Goal: Transaction & Acquisition: Purchase product/service

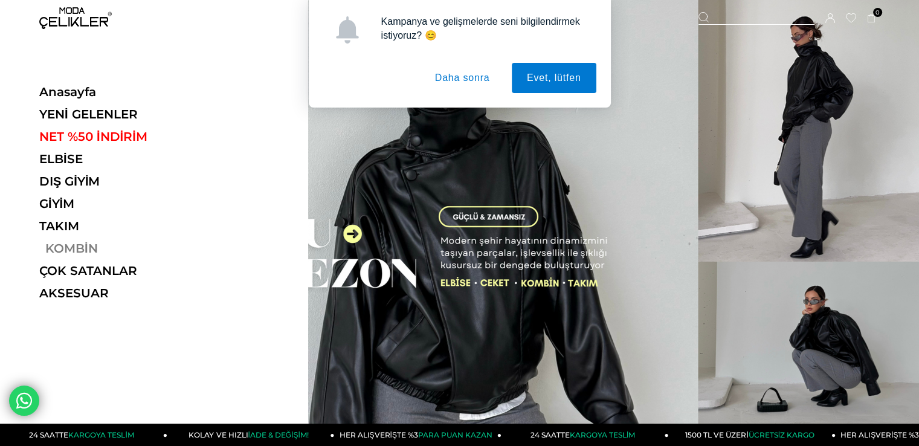
click at [63, 247] on link "KOMBİN" at bounding box center [122, 248] width 166 height 14
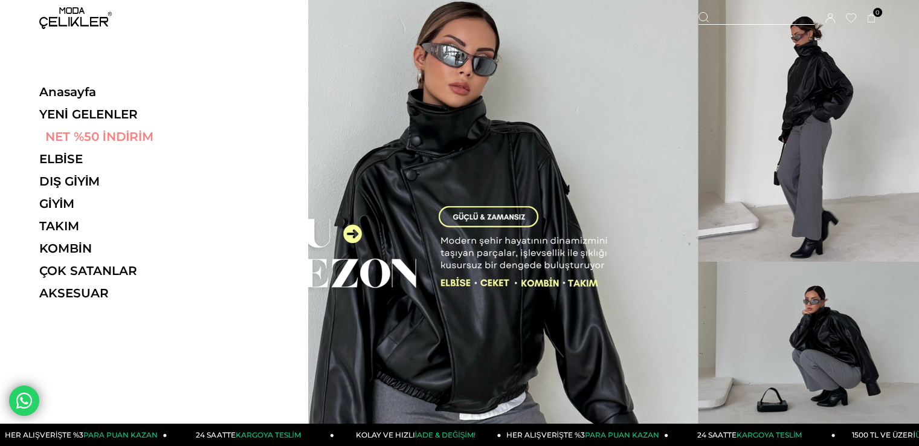
click at [95, 138] on link "NET %50 İNDİRİM" at bounding box center [122, 136] width 166 height 14
click at [133, 134] on link "NET %50 İNDİRİM" at bounding box center [122, 136] width 166 height 14
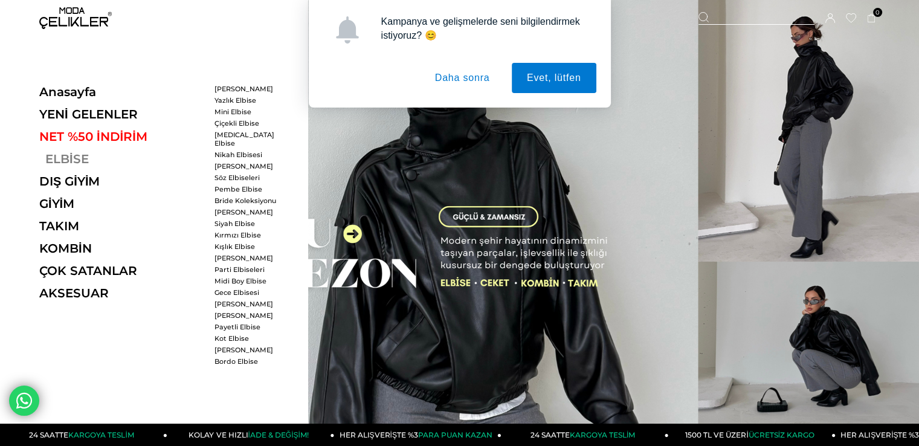
click at [68, 161] on link "ELBİSE" at bounding box center [122, 159] width 166 height 14
click at [66, 156] on link "ELBİSE" at bounding box center [122, 159] width 166 height 14
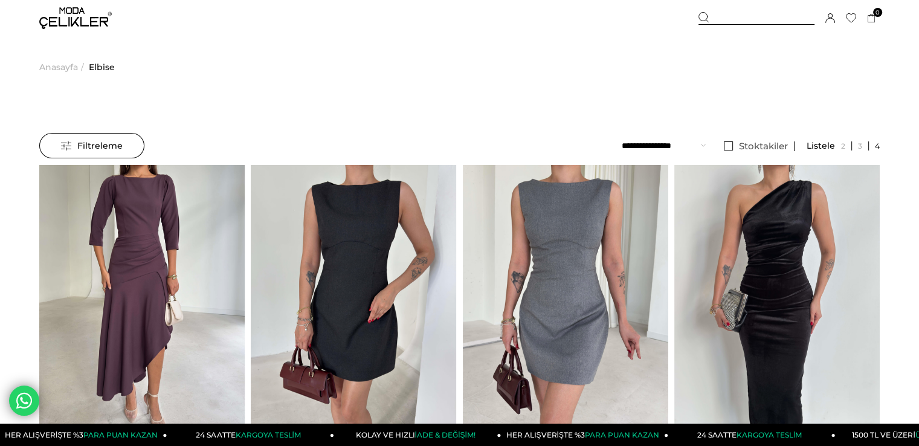
click at [113, 146] on span "Filtreleme" at bounding box center [92, 146] width 62 height 24
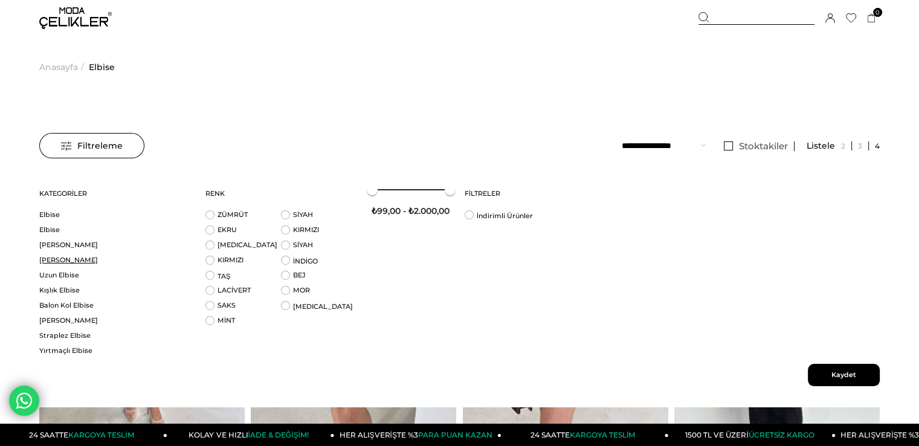
click at [63, 259] on link "[PERSON_NAME]" at bounding box center [114, 260] width 151 height 9
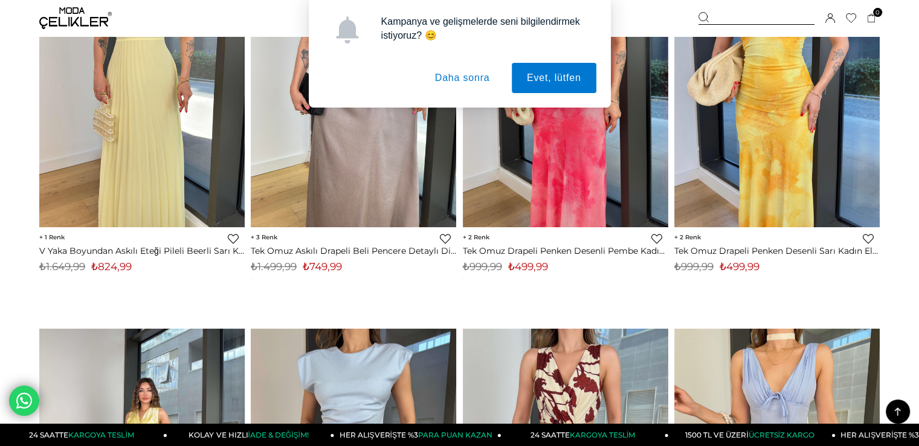
scroll to position [3746, 0]
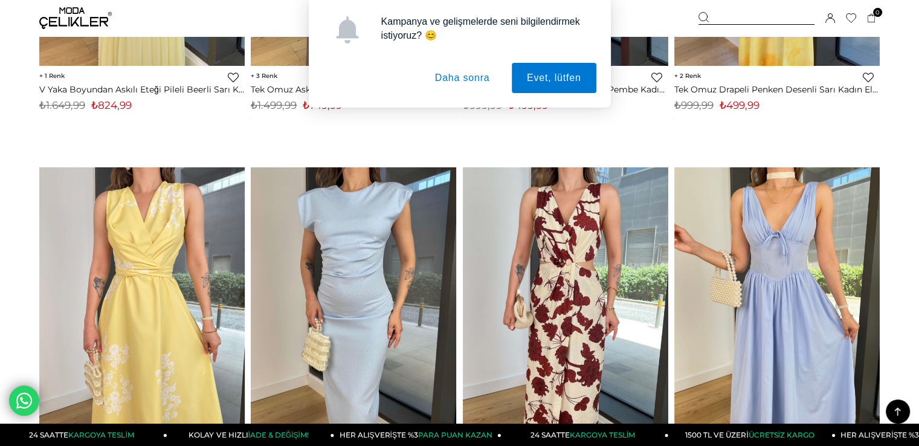
click at [453, 77] on button "Daha sonra" at bounding box center [462, 78] width 85 height 30
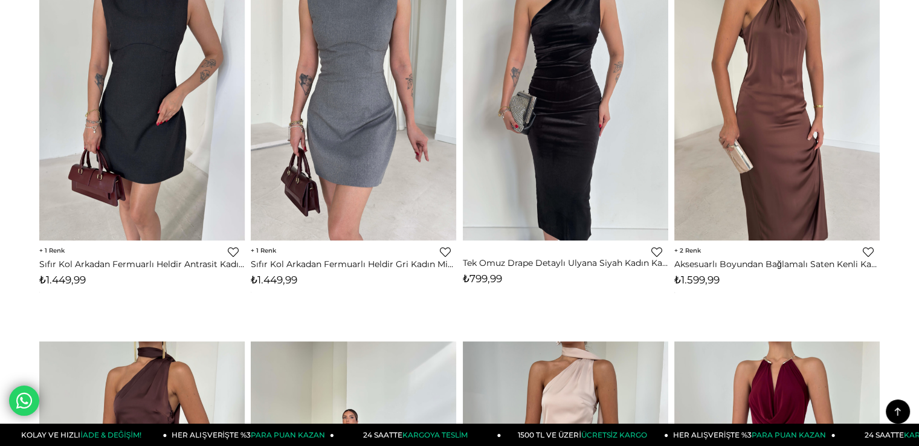
scroll to position [0, 0]
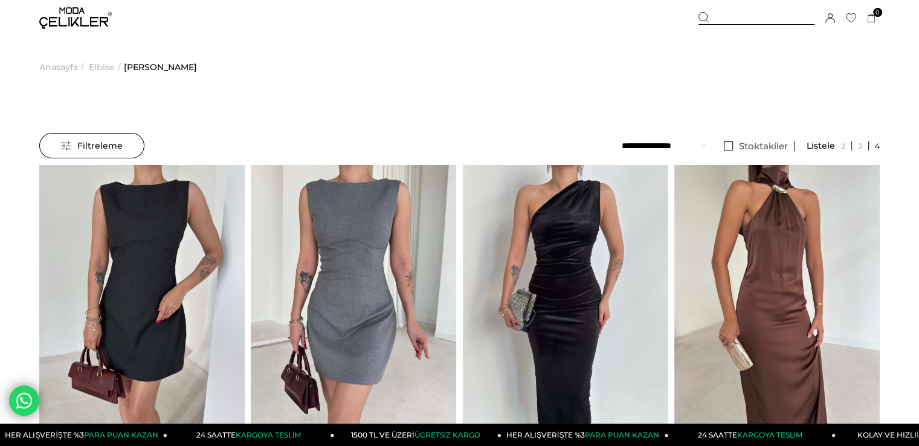
click at [85, 149] on span "Filtreleme" at bounding box center [92, 146] width 62 height 24
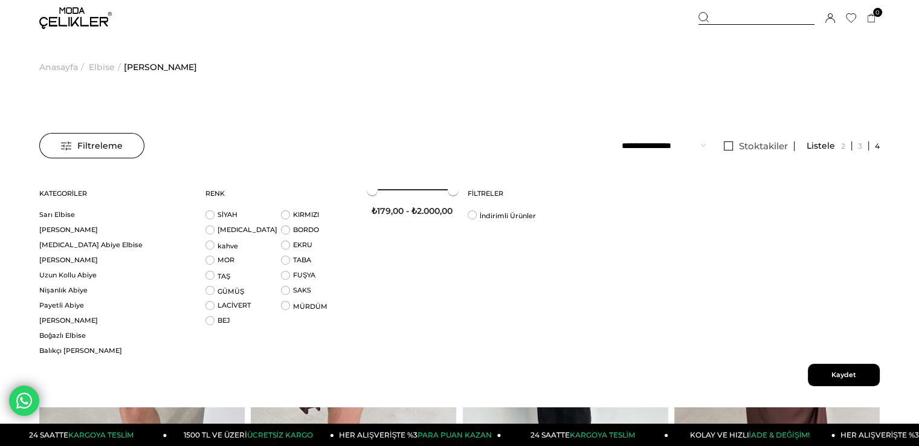
scroll to position [423, 0]
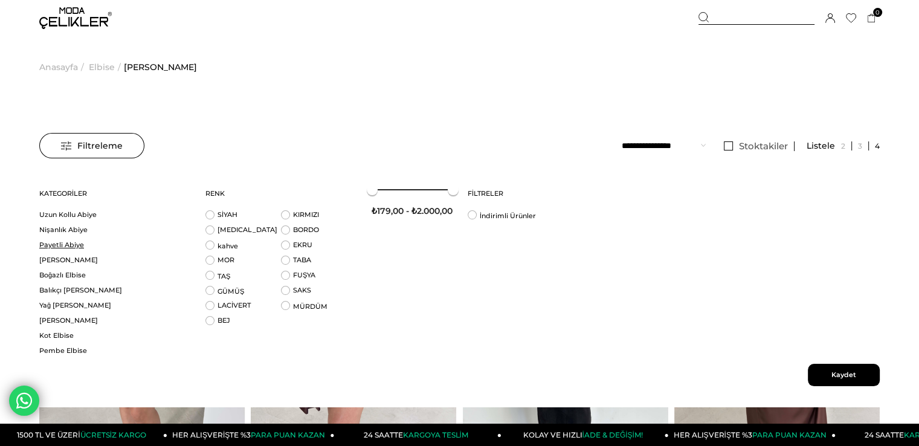
click at [63, 245] on link "Payetli Abiye" at bounding box center [114, 244] width 151 height 9
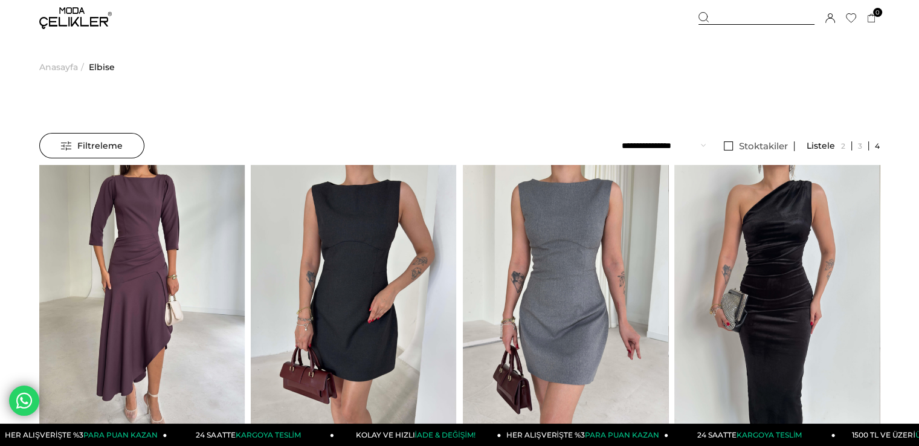
click at [114, 146] on span "Filtreleme" at bounding box center [92, 146] width 62 height 24
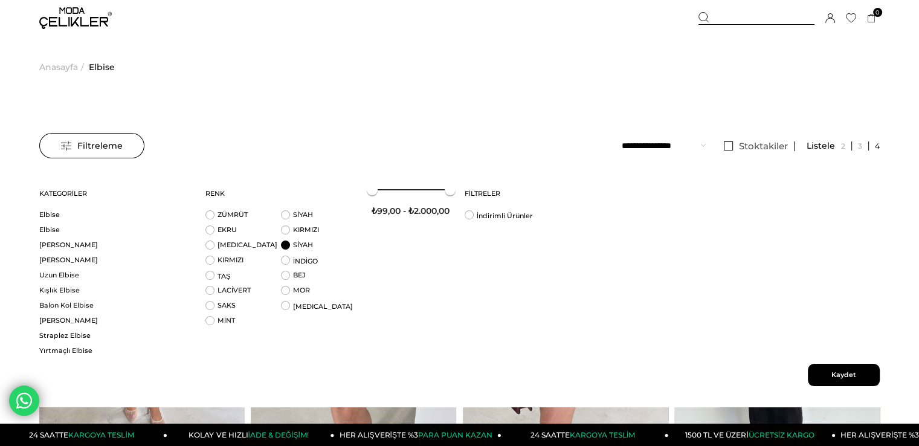
click at [288, 240] on li "SİYAH" at bounding box center [319, 247] width 76 height 15
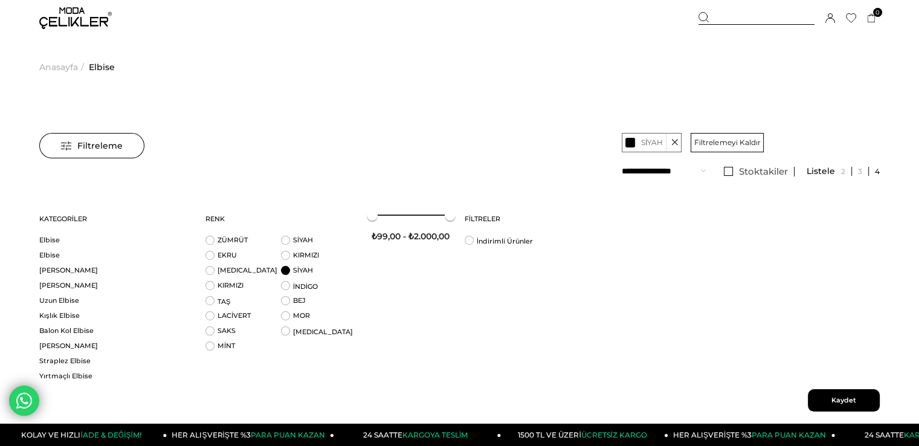
click at [843, 398] on span "Kaydet" at bounding box center [844, 400] width 72 height 22
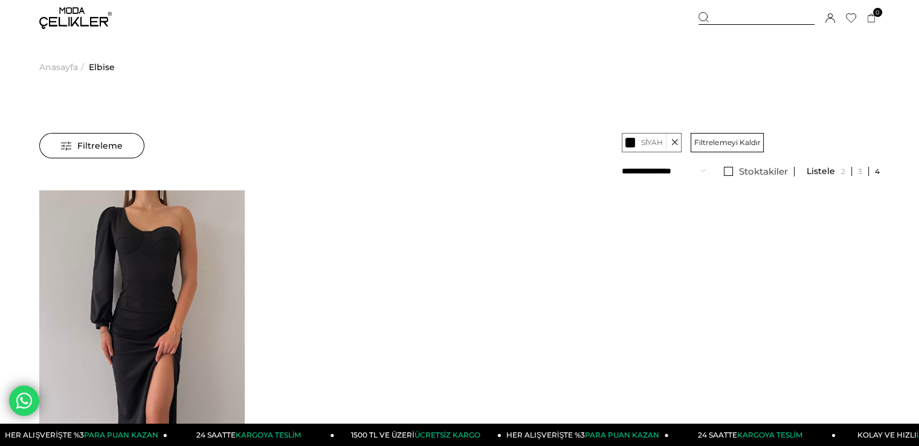
click at [675, 143] on icon at bounding box center [674, 143] width 7 height 18
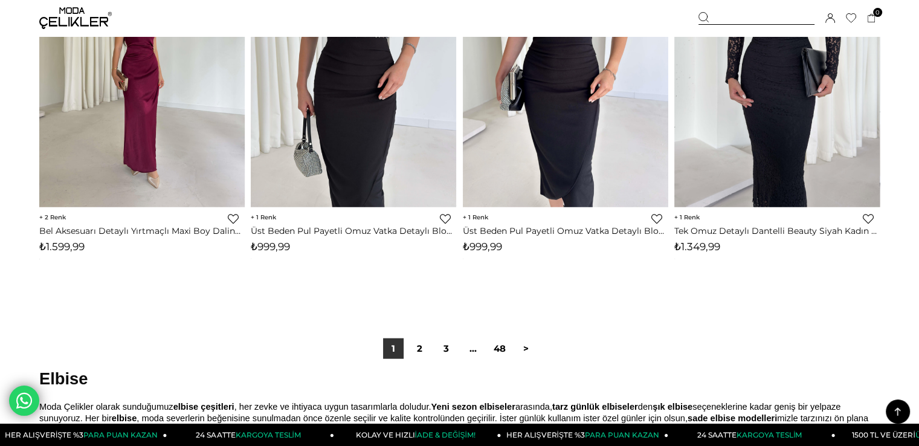
scroll to position [7371, 0]
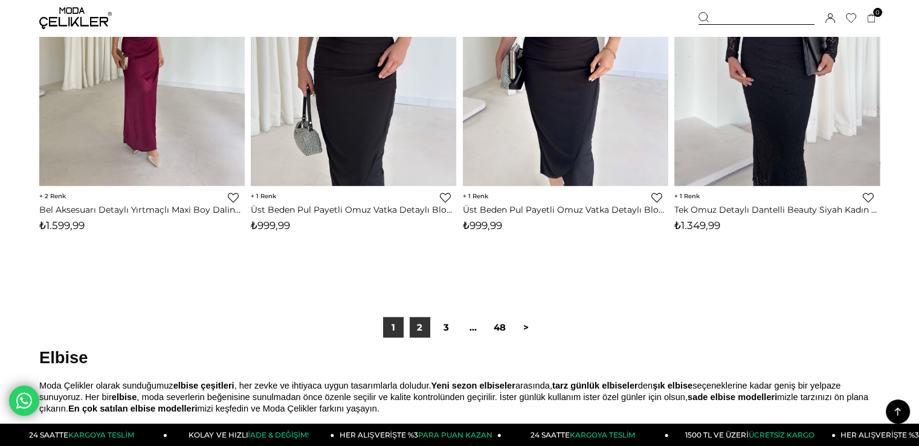
click at [418, 327] on link "2" at bounding box center [420, 327] width 21 height 21
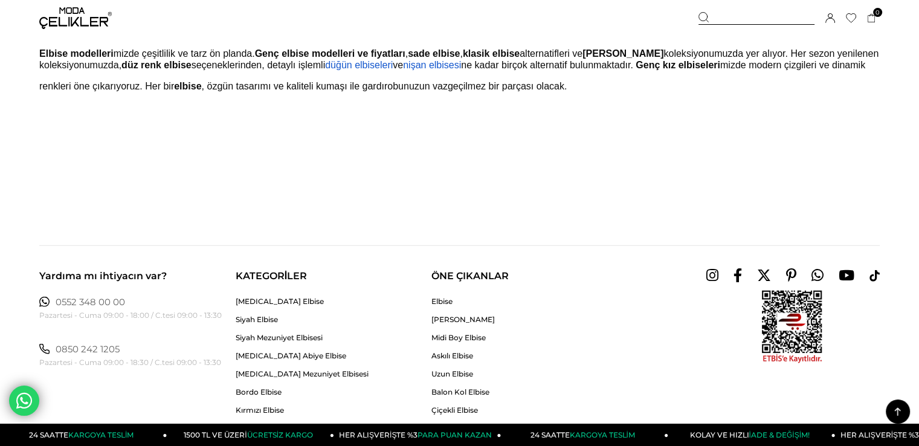
scroll to position [7794, 0]
